Goal: Information Seeking & Learning: Check status

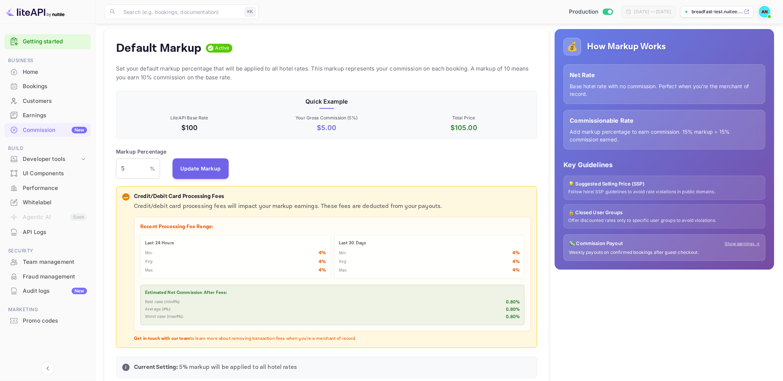
scroll to position [130, 421]
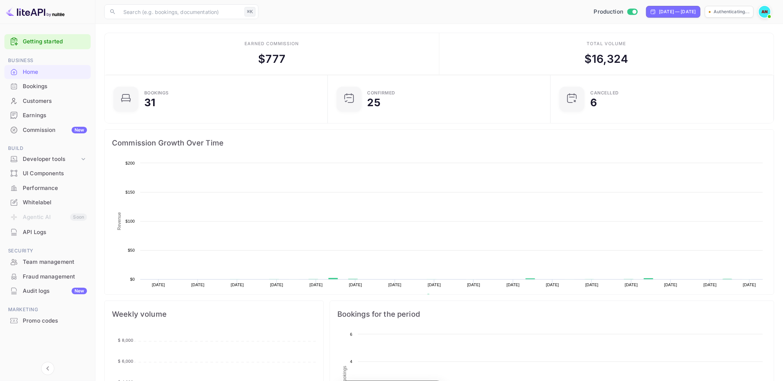
scroll to position [0, 0]
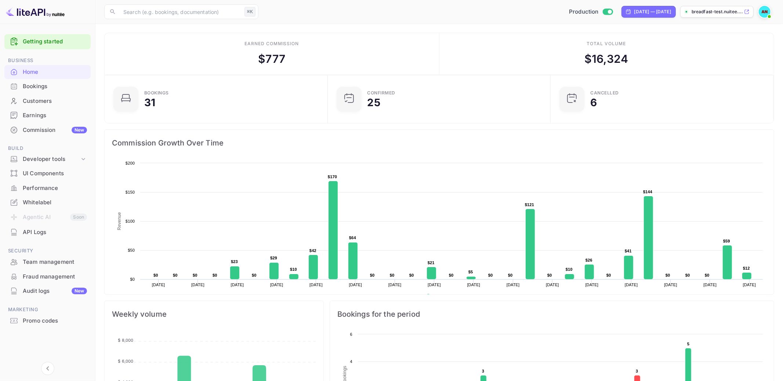
click at [33, 89] on div "Bookings" at bounding box center [55, 86] width 64 height 8
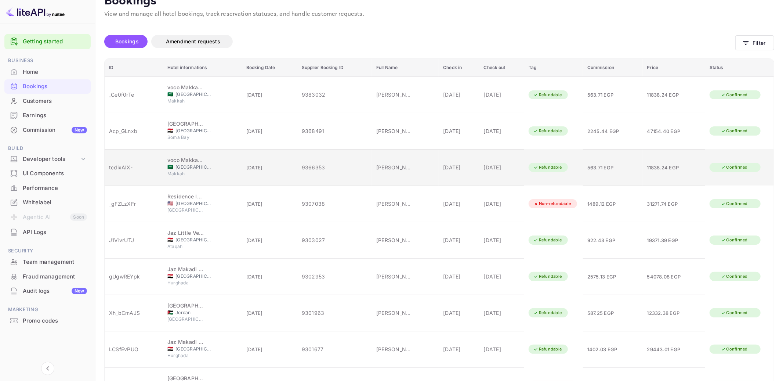
scroll to position [56, 0]
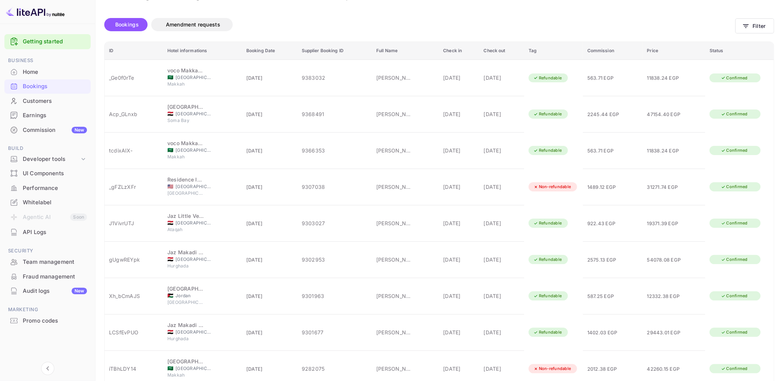
click at [692, 363] on body "Getting started Business Home Bookings Customers Earnings Commission New Build …" at bounding box center [391, 197] width 783 height 507
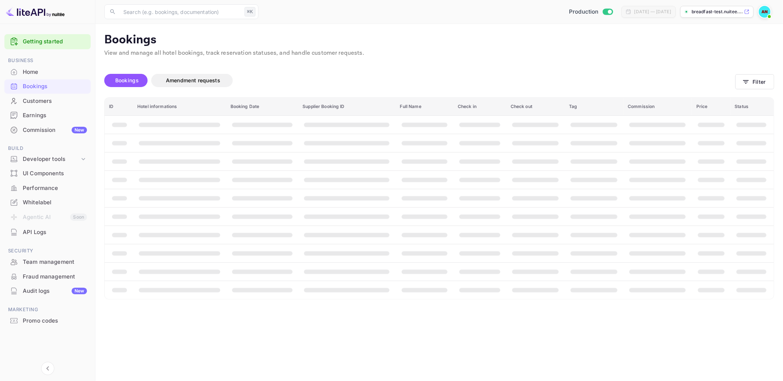
scroll to position [0, 0]
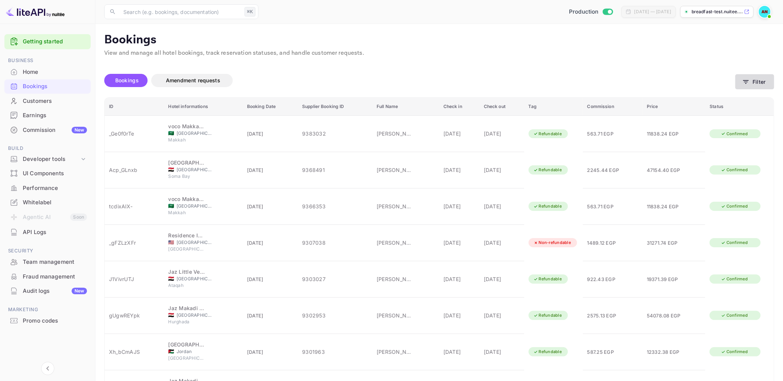
click at [770, 75] on button "Filter" at bounding box center [755, 81] width 39 height 15
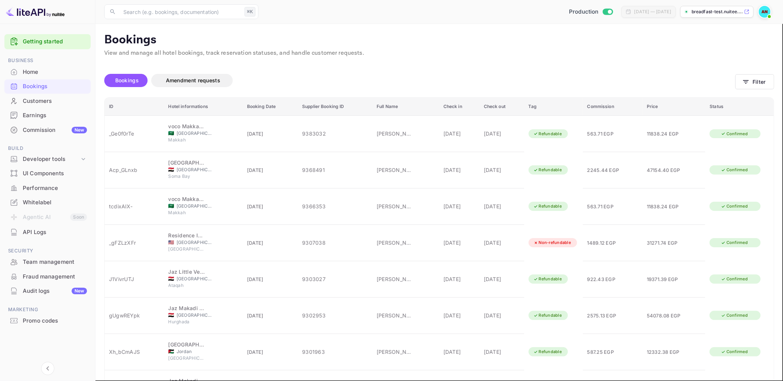
type input "[PERSON_NAME]"
drag, startPoint x: 443, startPoint y: 181, endPoint x: 617, endPoint y: 236, distance: 182.5
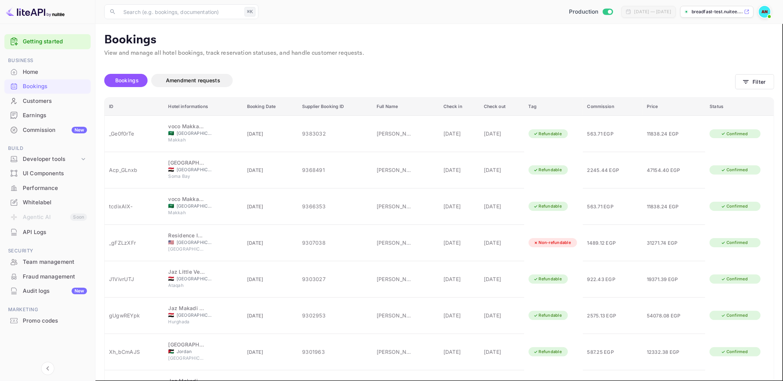
type input "Badr"
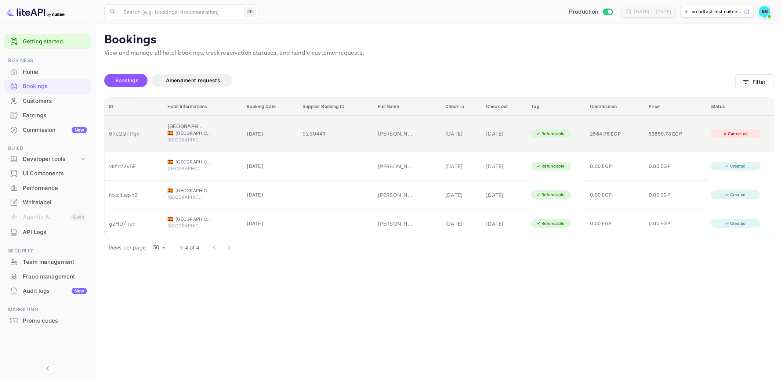
click at [303, 134] on div "9230441" at bounding box center [336, 134] width 66 height 8
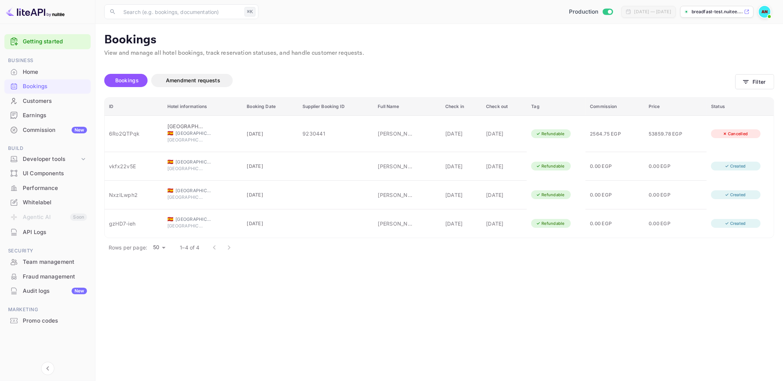
copy div "6Ro2QTPqk"
drag, startPoint x: 451, startPoint y: 153, endPoint x: 466, endPoint y: 219, distance: 68.0
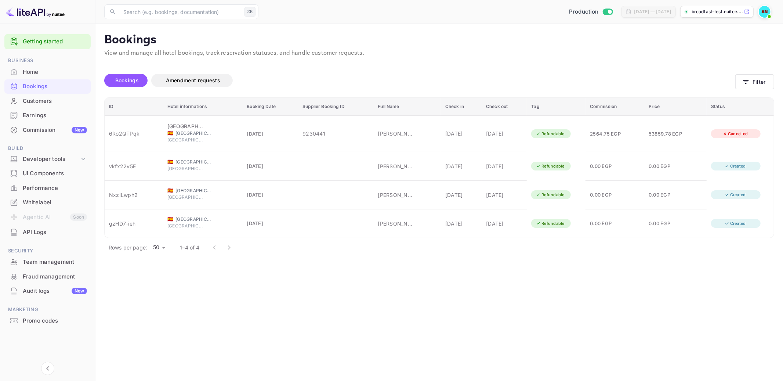
drag, startPoint x: 460, startPoint y: 173, endPoint x: 472, endPoint y: 267, distance: 94.7
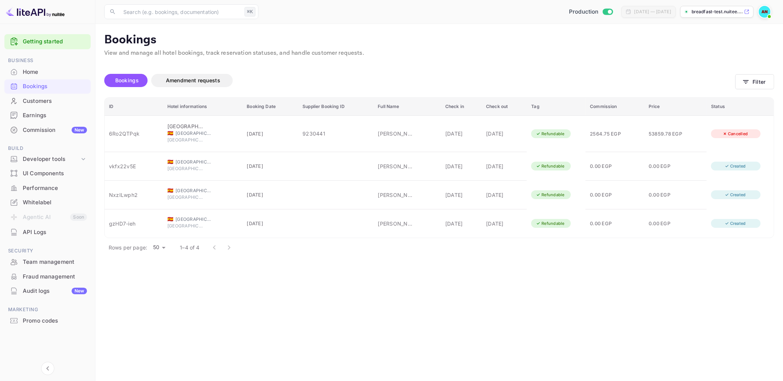
drag, startPoint x: 479, startPoint y: 266, endPoint x: 477, endPoint y: 260, distance: 6.2
drag, startPoint x: 484, startPoint y: 252, endPoint x: 310, endPoint y: 249, distance: 174.1
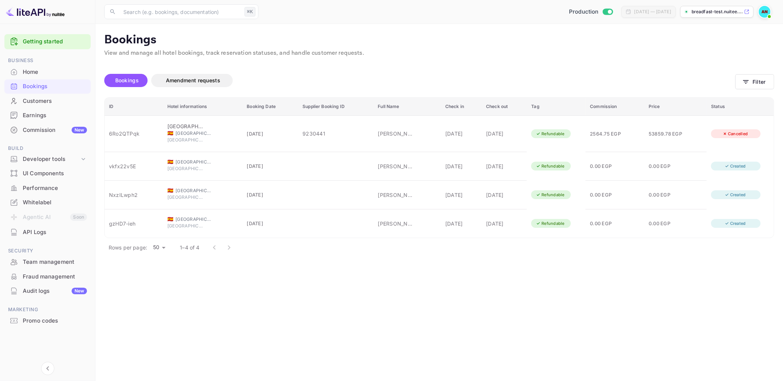
scroll to position [0, 0]
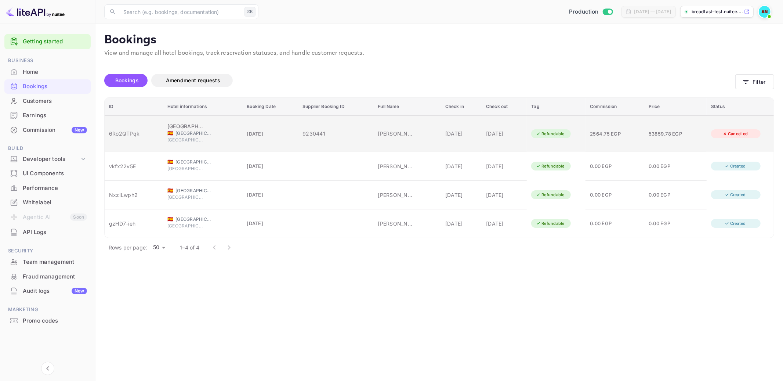
click at [706, 130] on td "53859.78 EGP" at bounding box center [676, 133] width 62 height 36
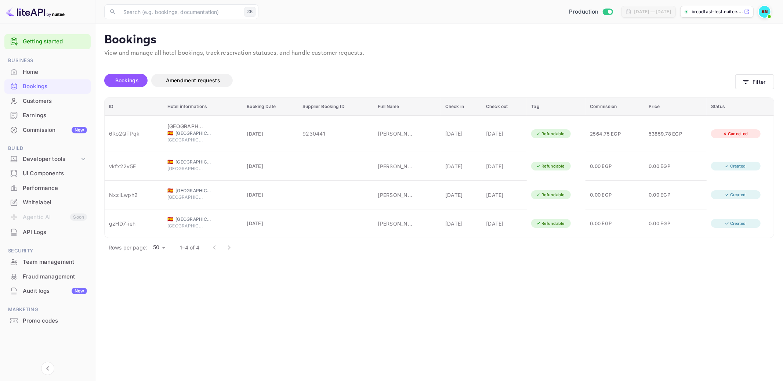
drag, startPoint x: 712, startPoint y: 171, endPoint x: 649, endPoint y: 152, distance: 65.2
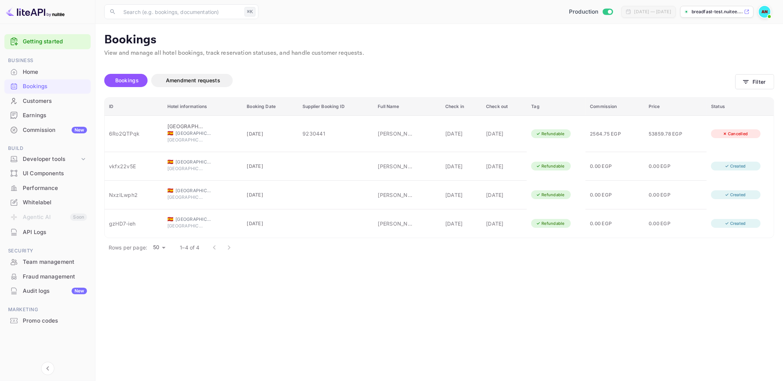
scroll to position [0, 10]
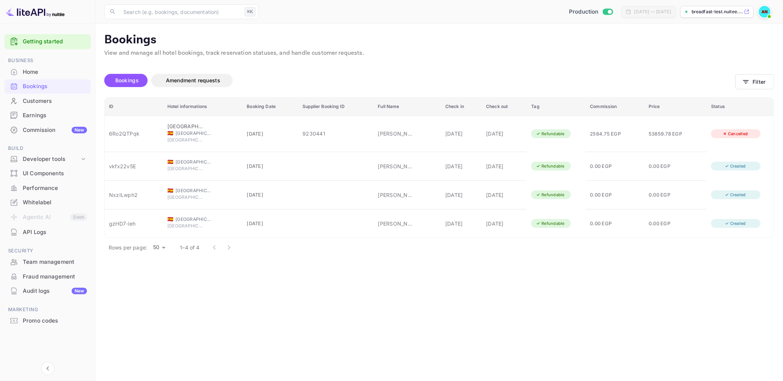
scroll to position [1166, 0]
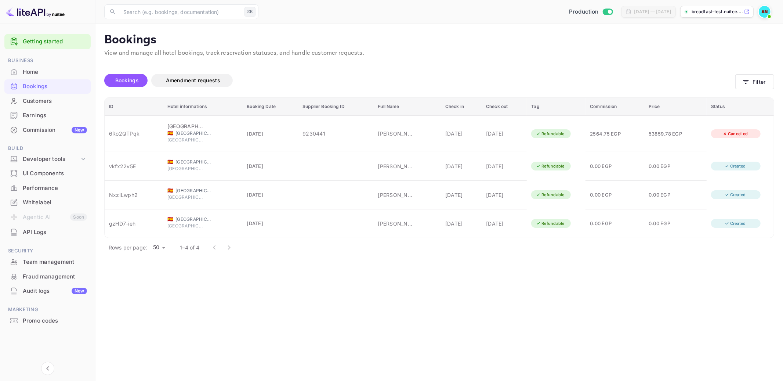
scroll to position [0, 0]
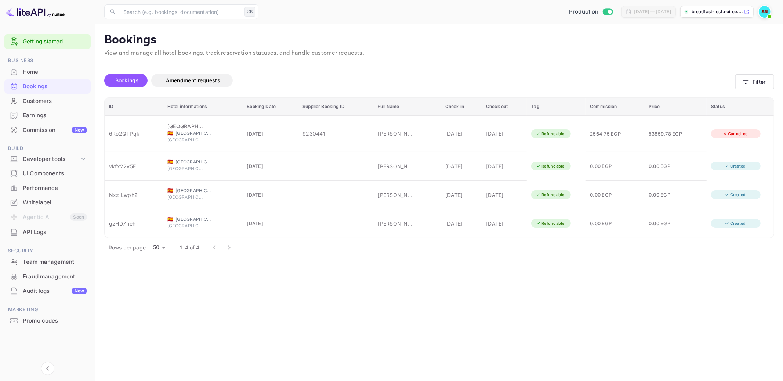
drag, startPoint x: 703, startPoint y: 216, endPoint x: 617, endPoint y: 214, distance: 85.2
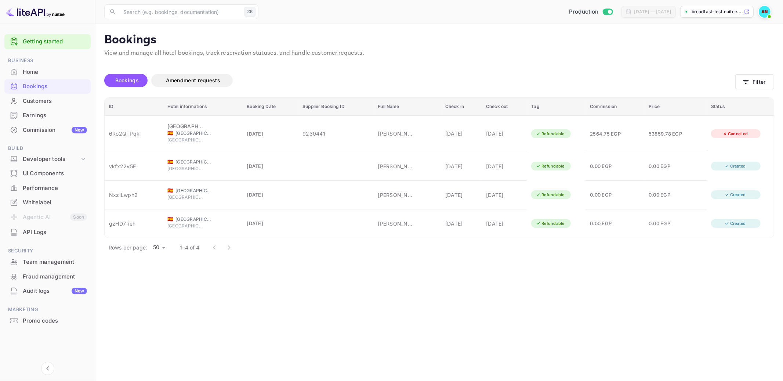
scroll to position [26, 0]
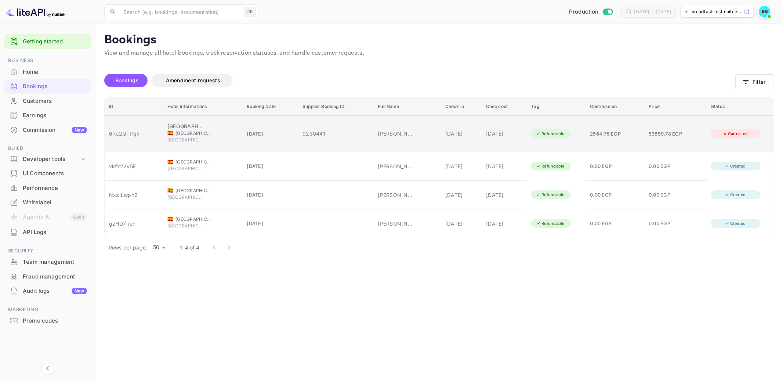
click at [123, 130] on div "6Ro2QTPqk" at bounding box center [134, 134] width 50 height 8
click at [129, 131] on div "6Ro2QTPqk" at bounding box center [134, 134] width 50 height 8
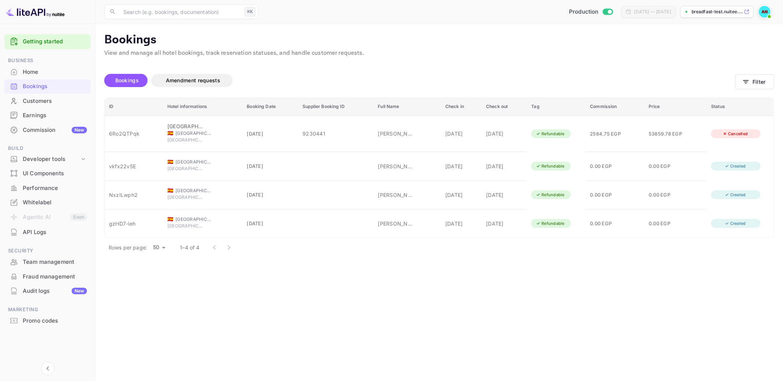
copy div "6Ro2QTPqk"
